Goal: Transaction & Acquisition: Purchase product/service

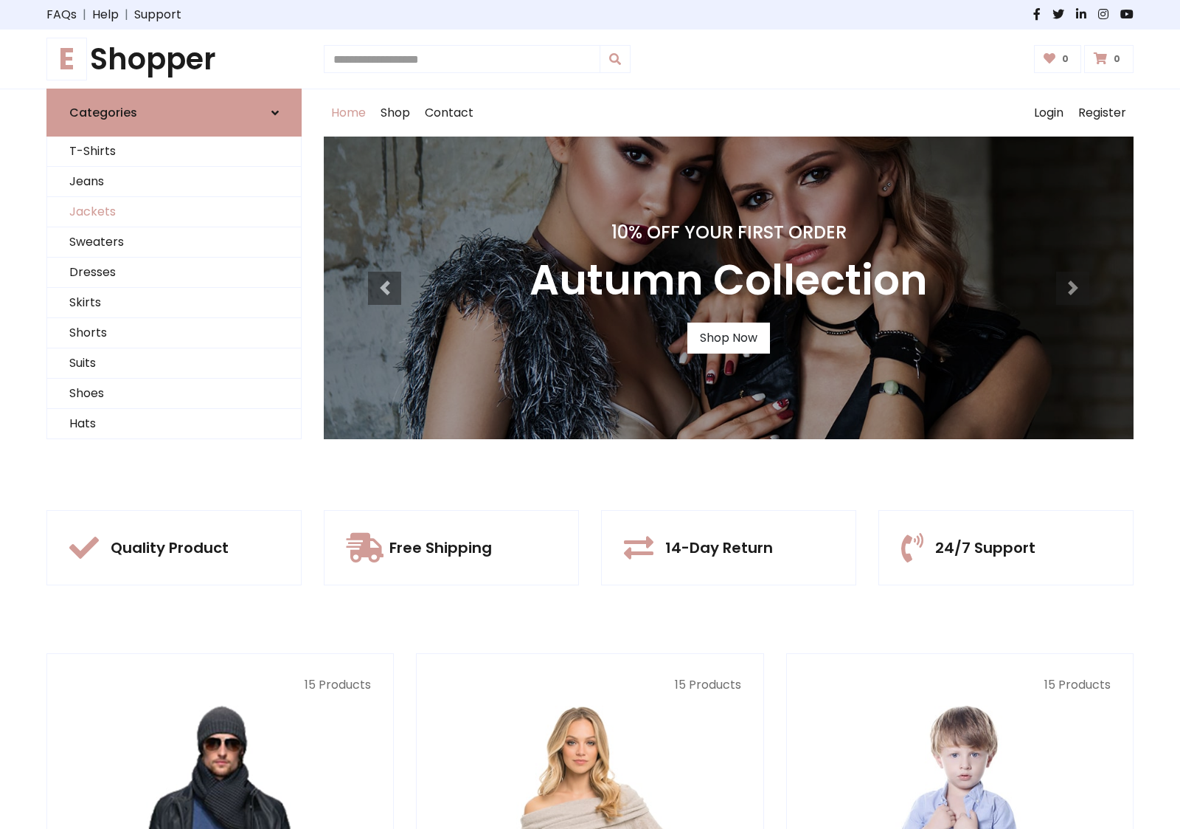
click at [174, 212] on link "Jackets" at bounding box center [174, 212] width 254 height 30
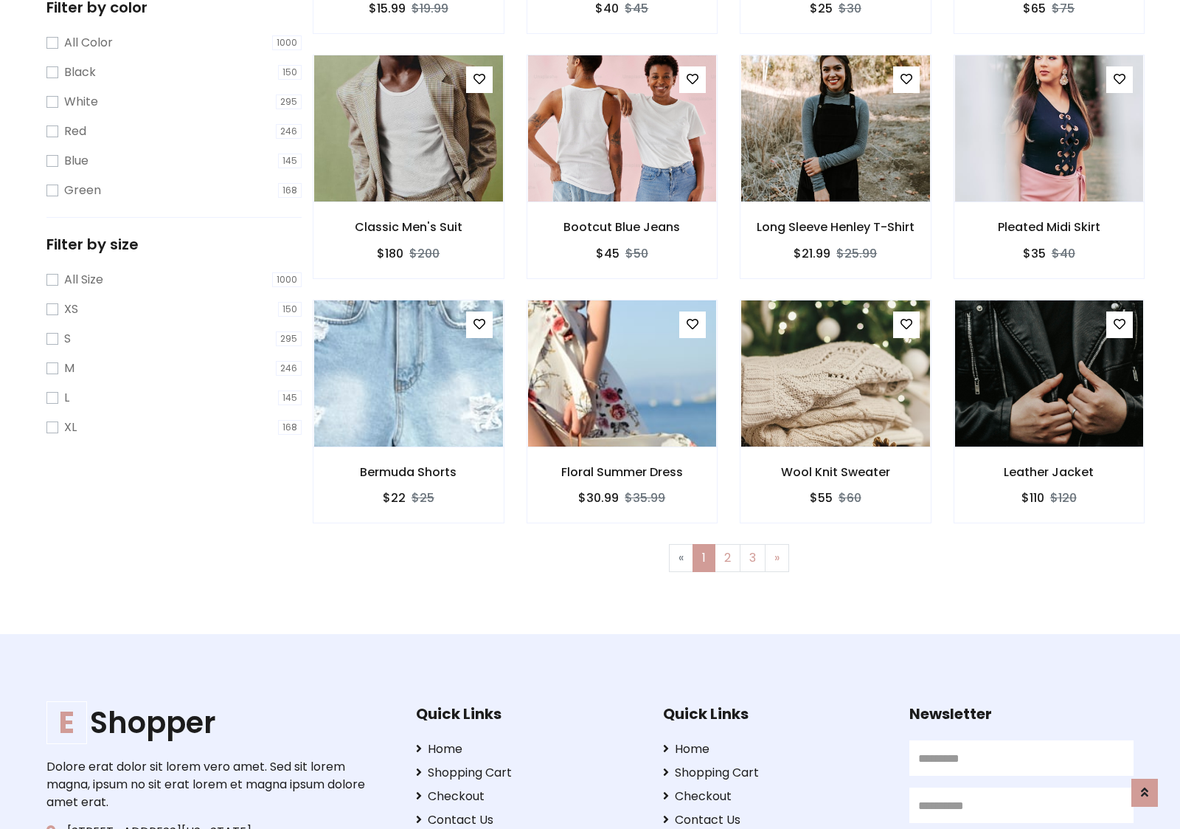
scroll to position [403, 0]
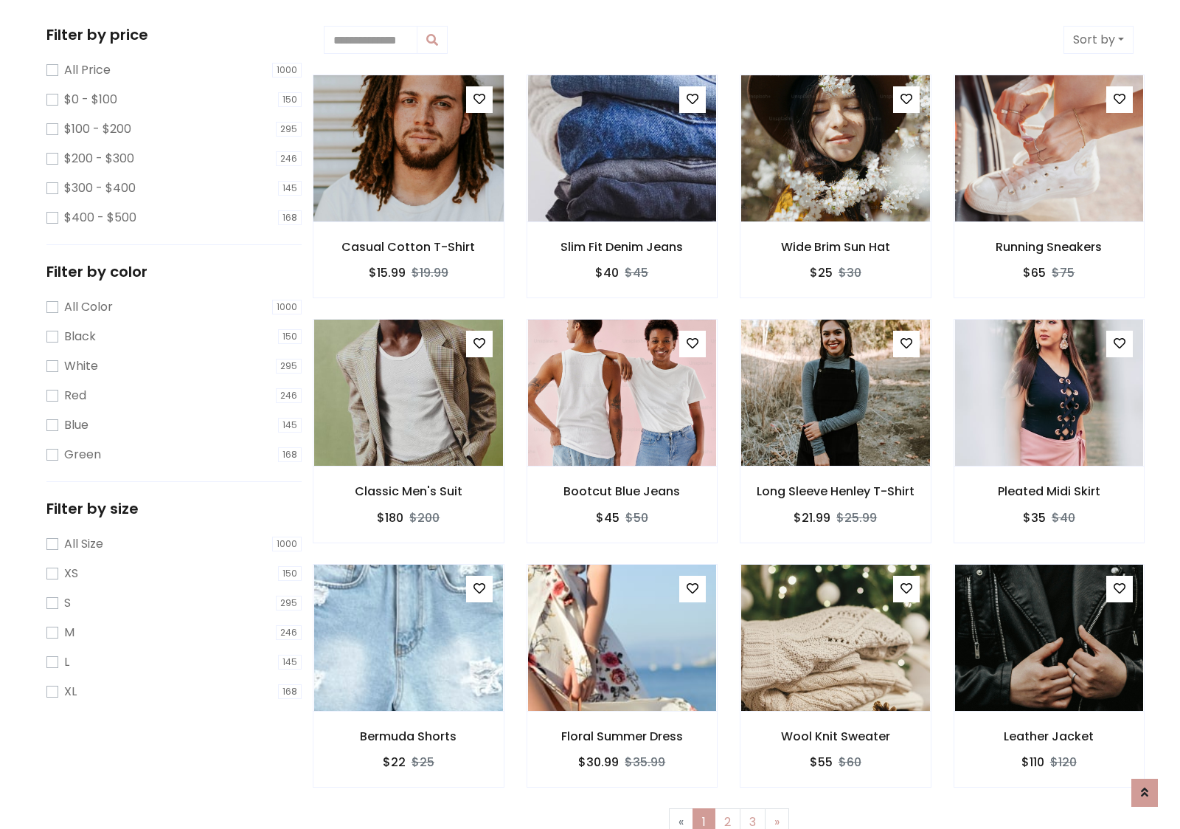
click at [408, 148] on img at bounding box center [408, 148] width 227 height 354
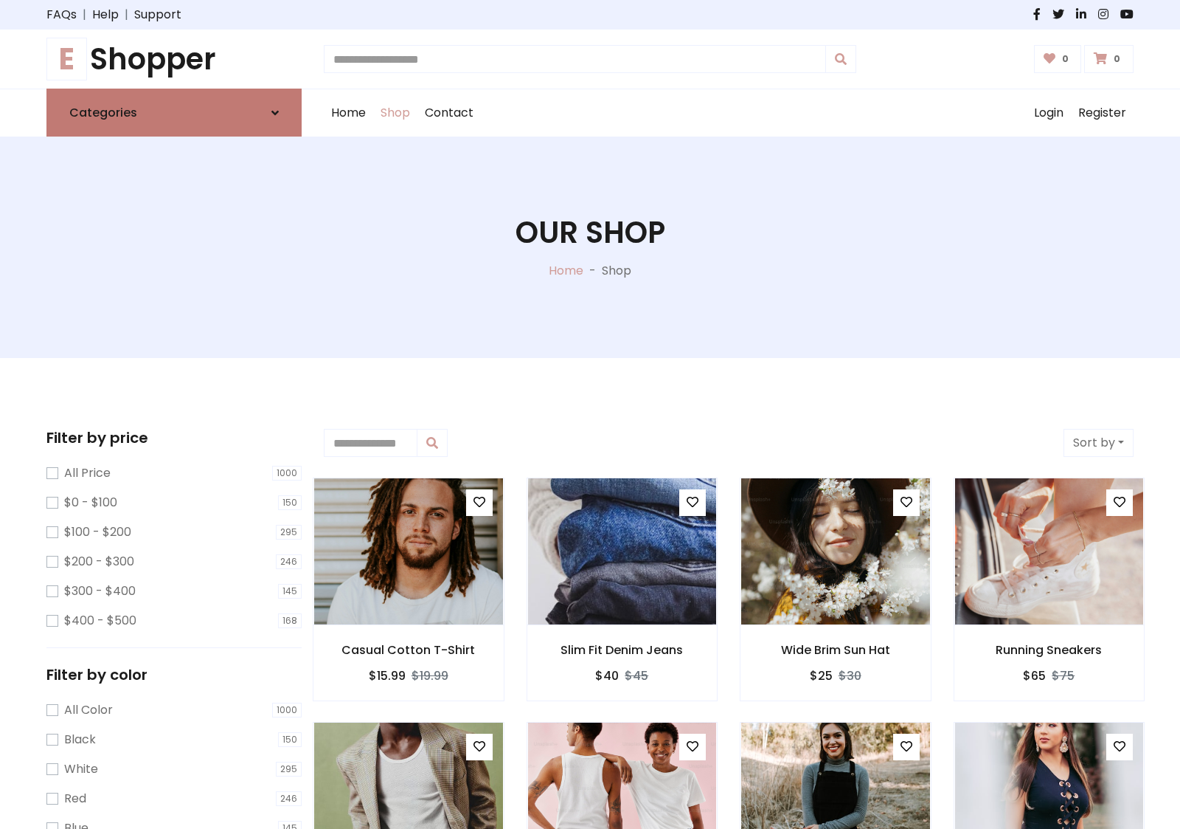
click at [174, 112] on link "Categories" at bounding box center [173, 113] width 255 height 48
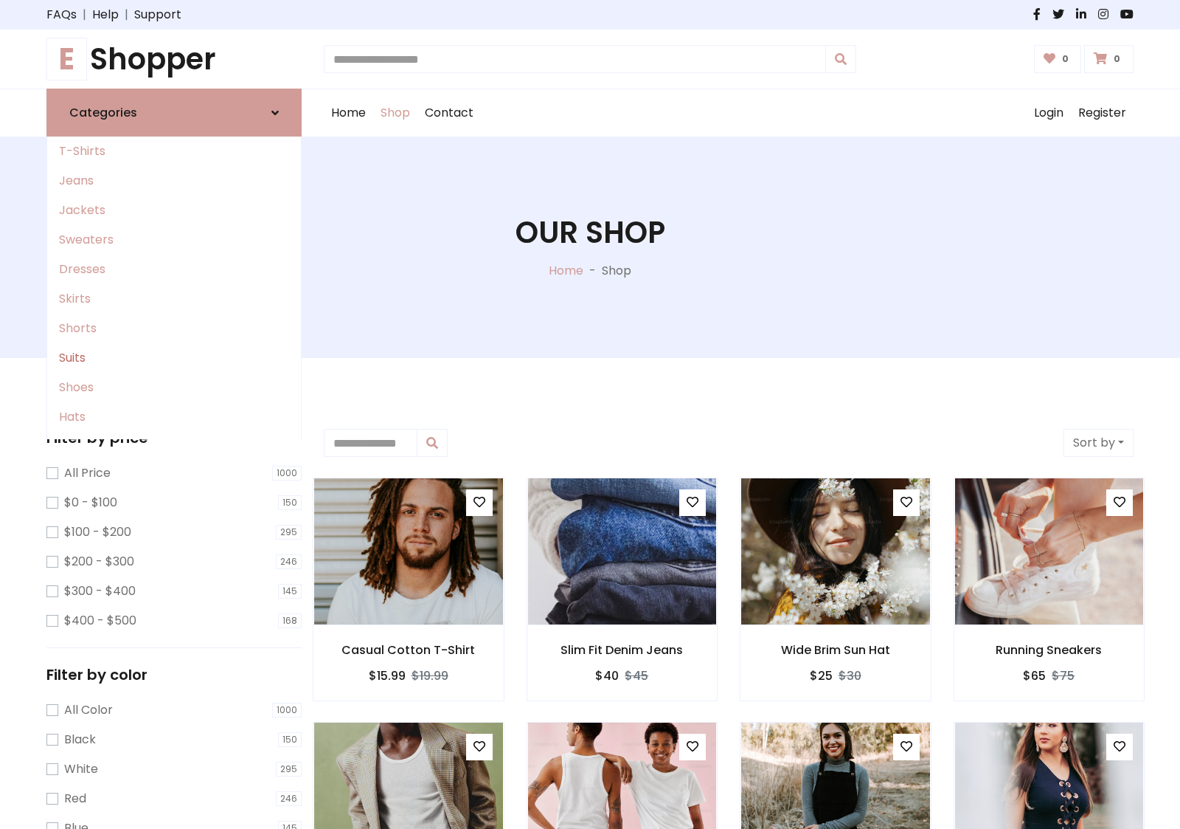
click at [174, 358] on link "Suits" at bounding box center [174, 358] width 254 height 30
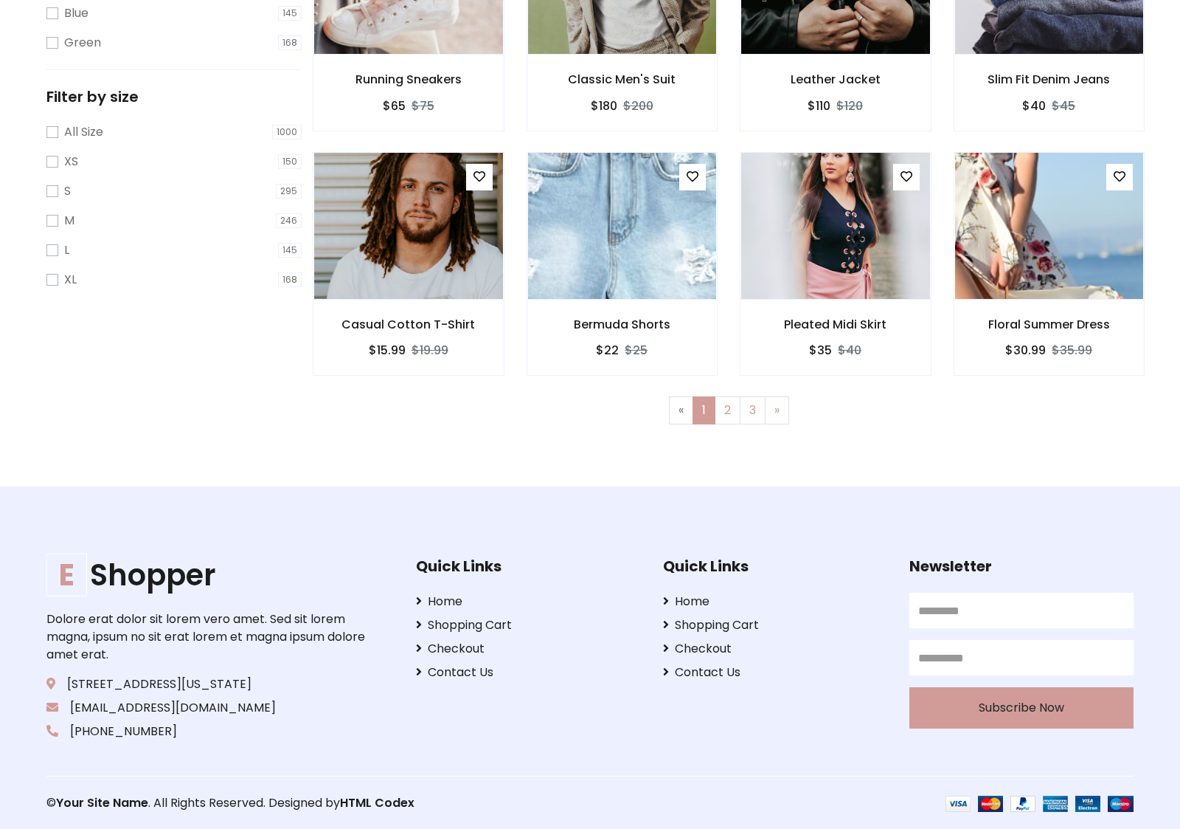
scroll to position [815, 0]
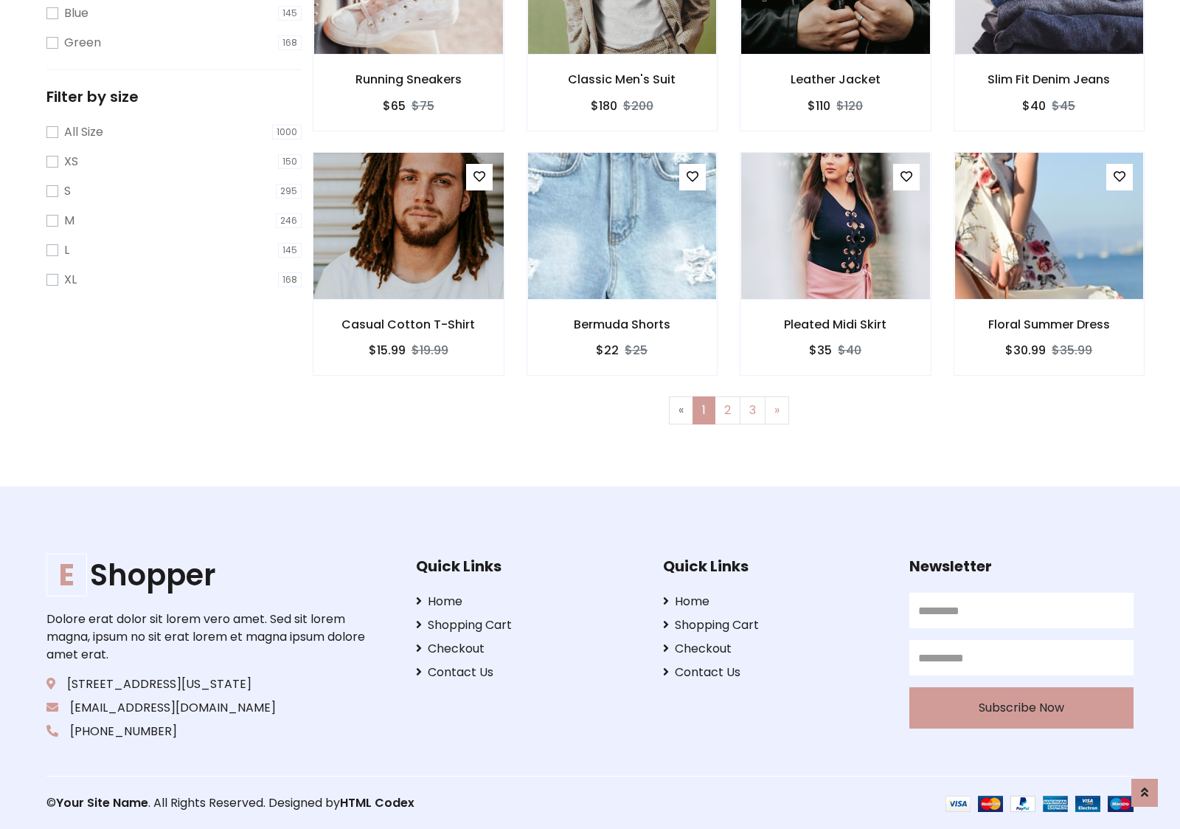
click at [408, 225] on img at bounding box center [408, 226] width 227 height 354
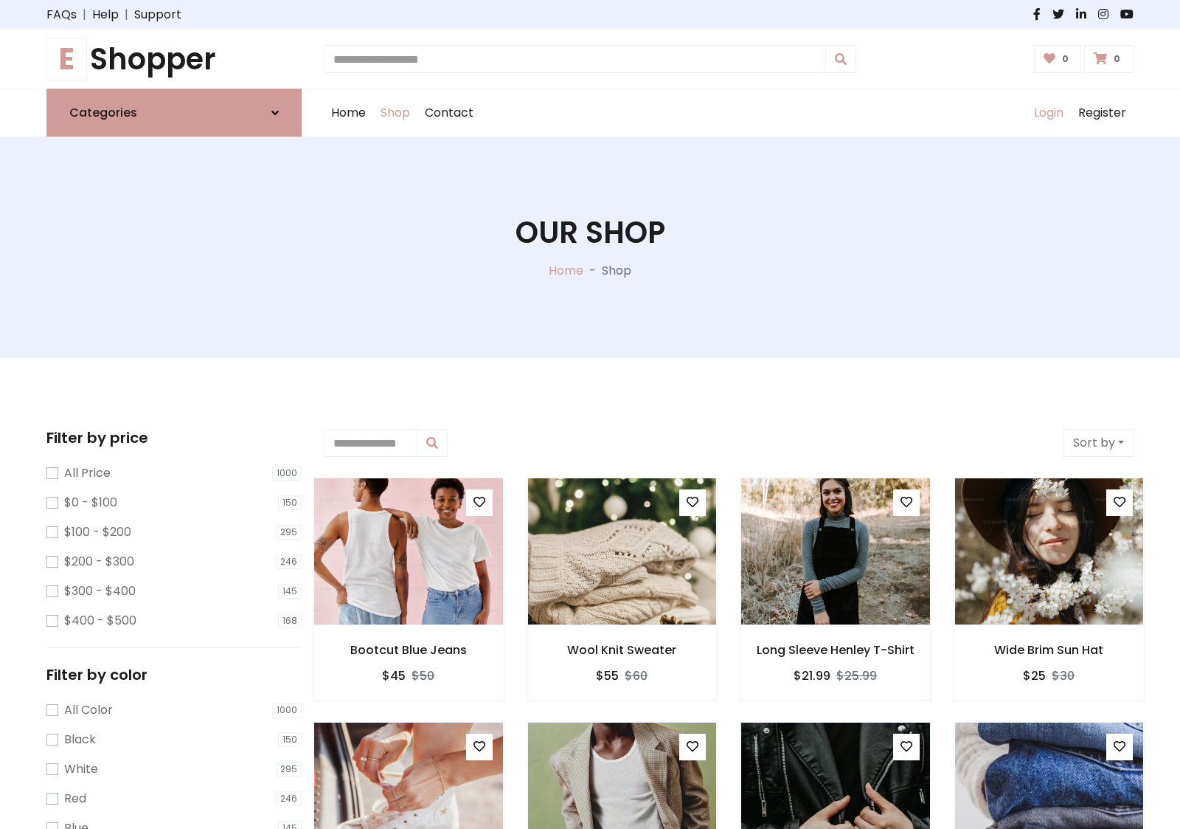
click at [1048, 113] on link "Login" at bounding box center [1049, 112] width 44 height 47
click at [275, 112] on icon at bounding box center [275, 113] width 7 height 12
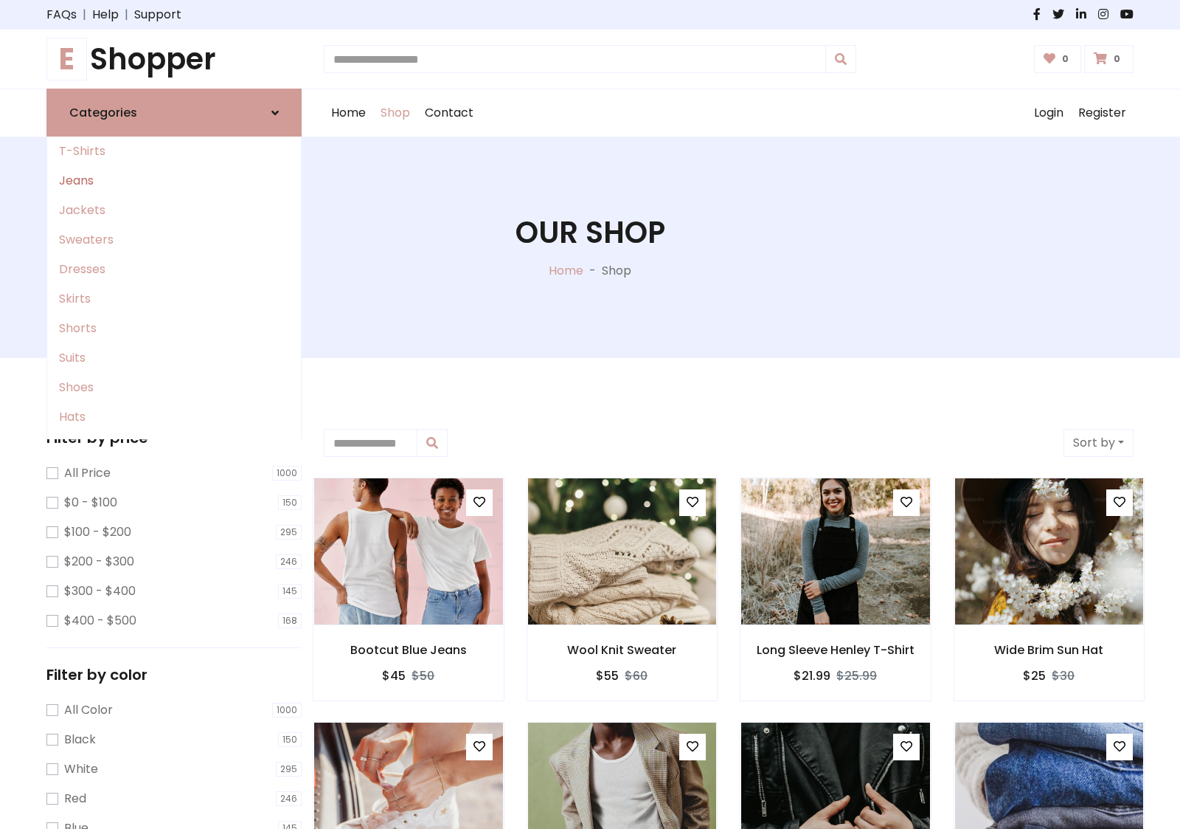
click at [174, 181] on link "Jeans" at bounding box center [174, 181] width 254 height 30
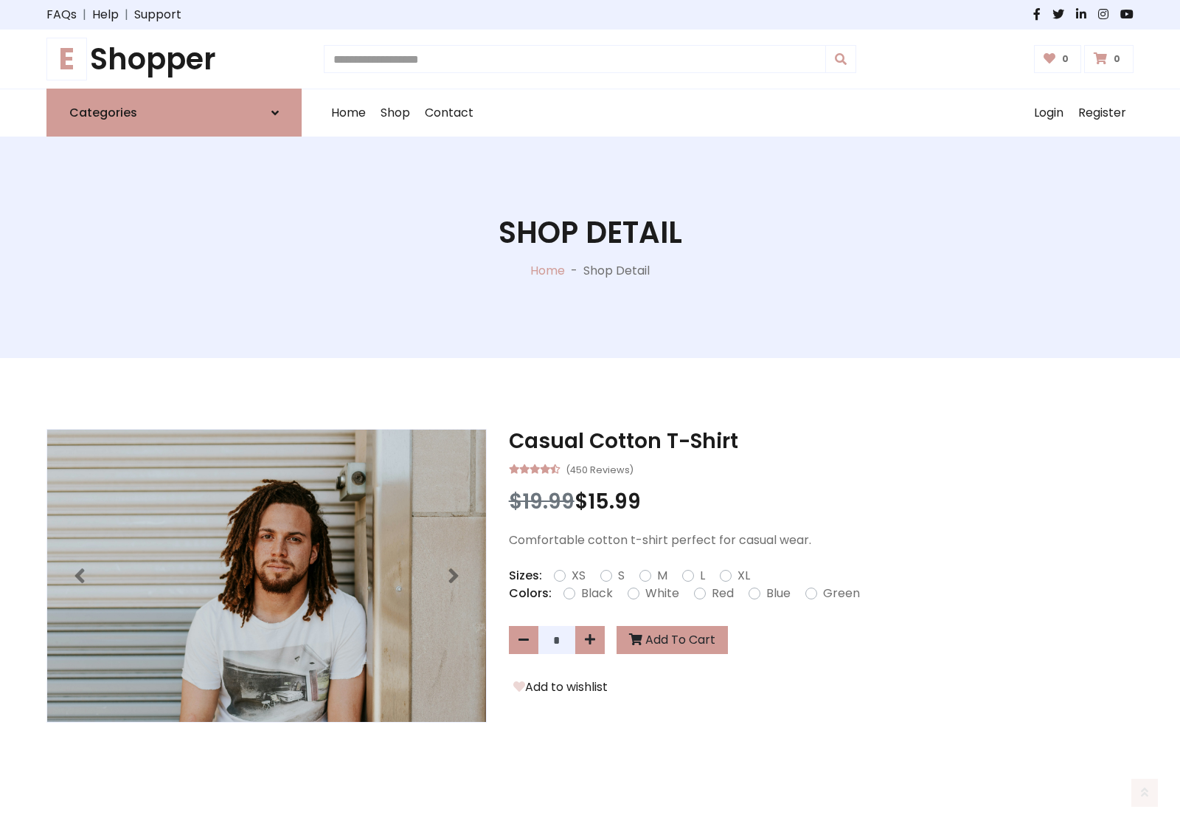
scroll to position [1014, 0]
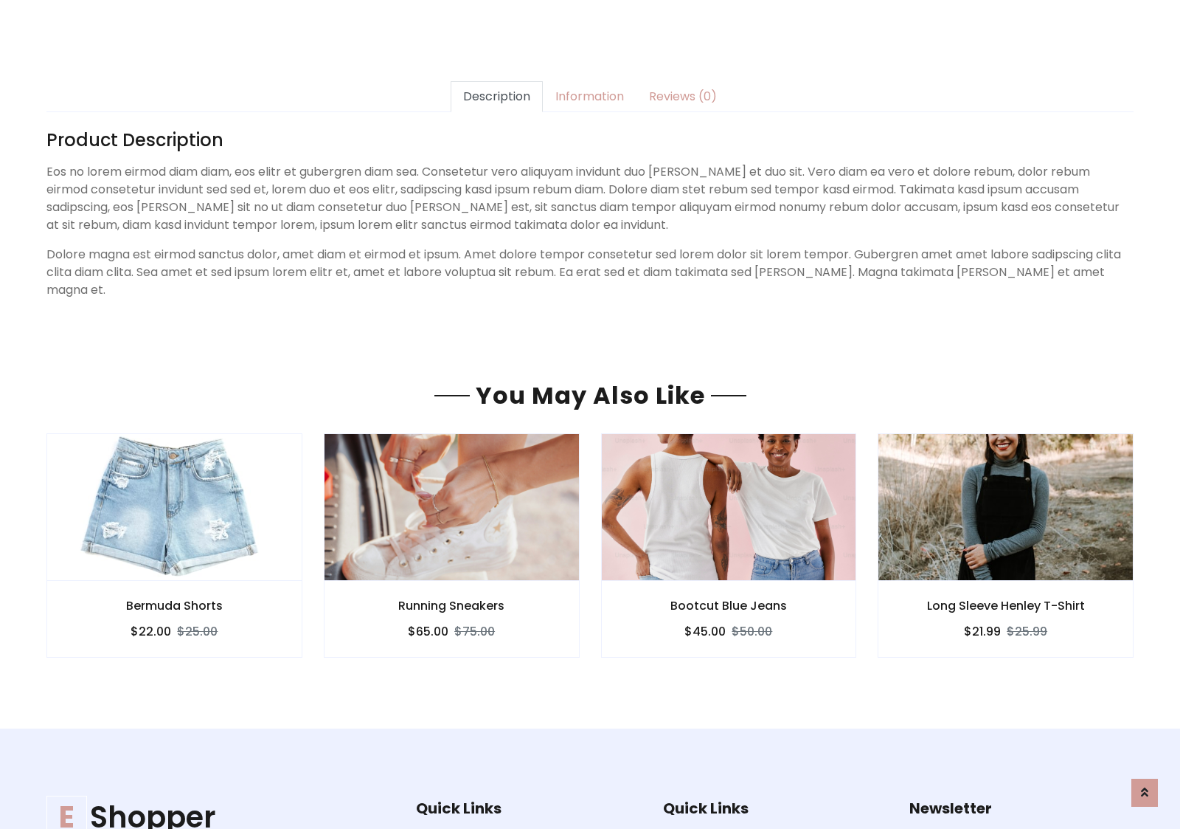
scroll to position [1014, 0]
